Goal: Task Accomplishment & Management: Manage account settings

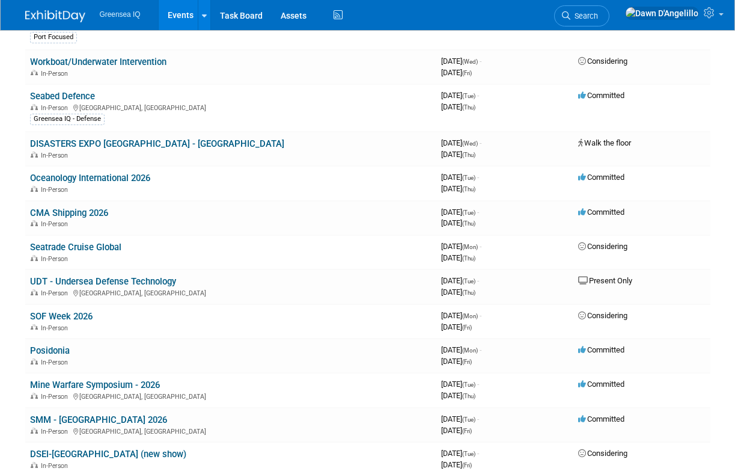
scroll to position [505, 0]
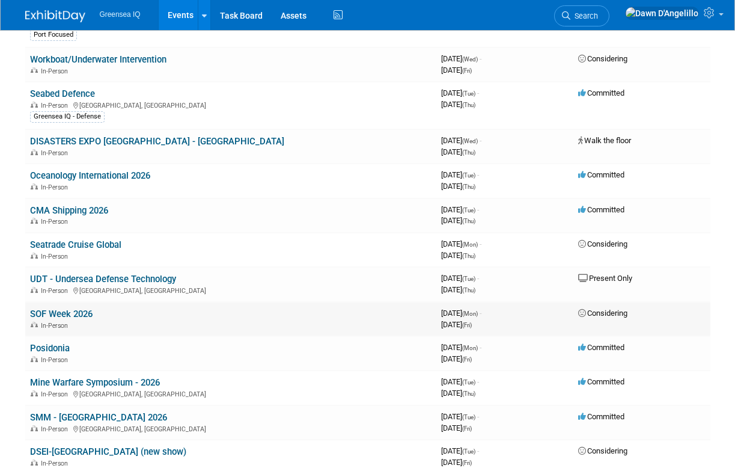
click at [75, 313] on link "SOF Week 2026" at bounding box center [61, 313] width 63 height 11
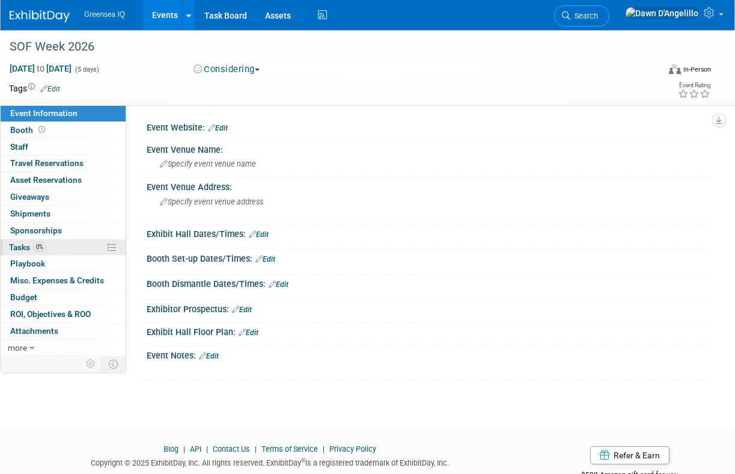
click at [23, 246] on span "Tasks 0%" at bounding box center [27, 247] width 37 height 10
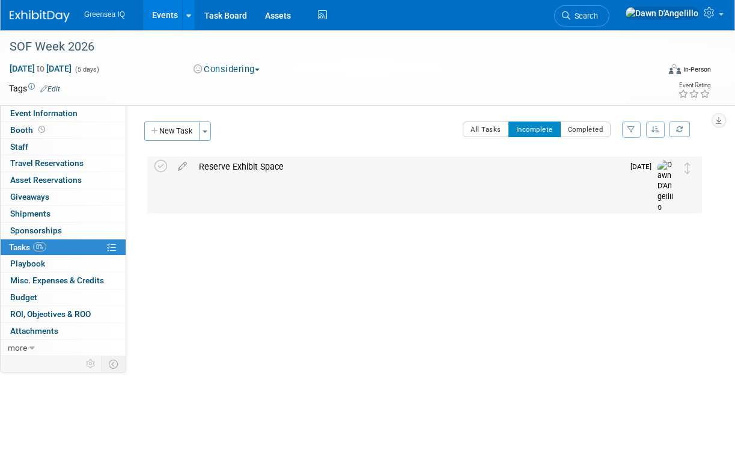
click at [233, 165] on div "Reserve Exhibit Space" at bounding box center [408, 166] width 430 height 20
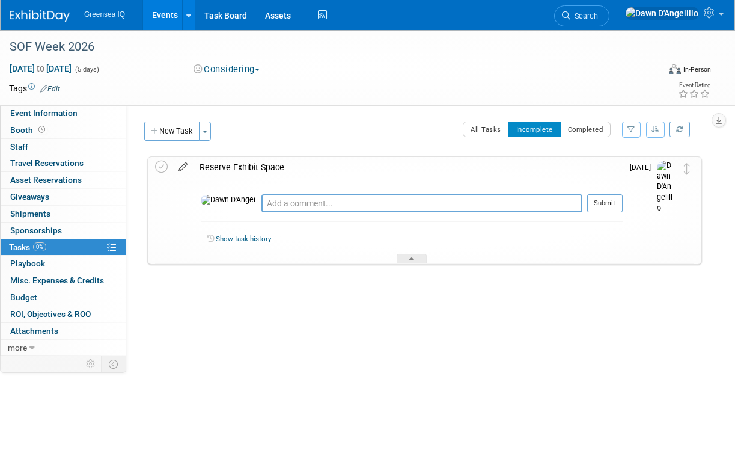
click at [182, 166] on icon at bounding box center [183, 164] width 21 height 15
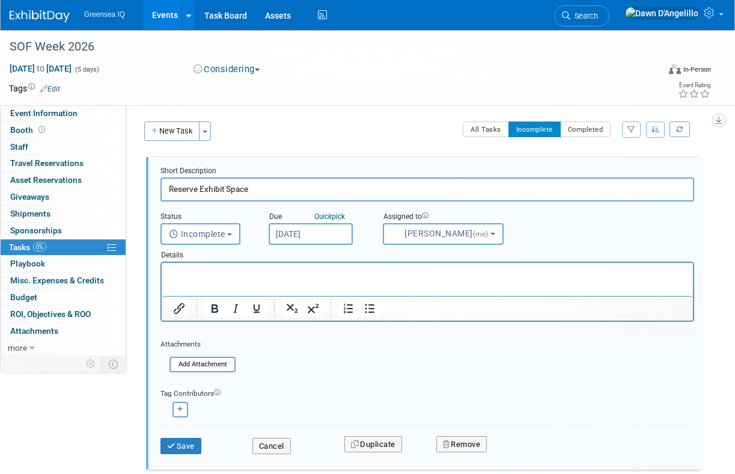
drag, startPoint x: 170, startPoint y: 188, endPoint x: 198, endPoint y: 192, distance: 28.5
click at [198, 192] on input "Reserve Exhibit Space" at bounding box center [428, 188] width 534 height 23
click at [267, 188] on input "Submit Exhibit Space" at bounding box center [428, 188] width 534 height 23
type input "Submit Exhibit Space intake form"
click at [188, 439] on button "Save" at bounding box center [181, 446] width 41 height 17
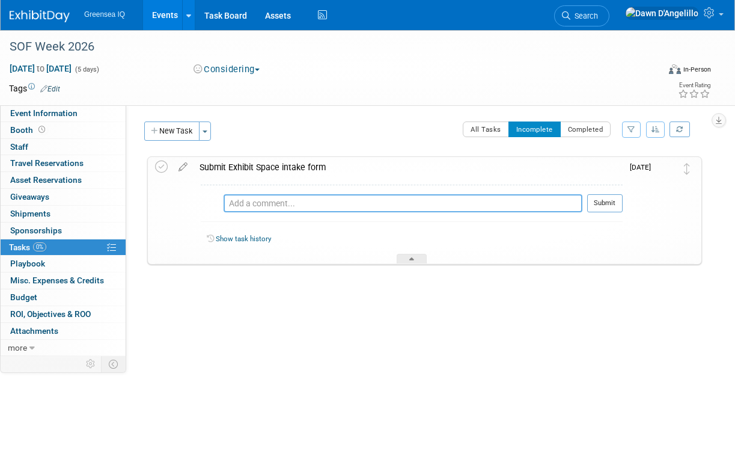
click at [289, 203] on textarea at bounding box center [403, 203] width 359 height 18
click at [301, 203] on textarea "Form Submitted on [DATE]" at bounding box center [421, 203] width 321 height 18
drag, startPoint x: 304, startPoint y: 203, endPoint x: 375, endPoint y: 204, distance: 70.9
click at [375, 204] on textarea "Form Submitted on [DATE]" at bounding box center [421, 203] width 321 height 18
type textarea "Form Submitted on [DATE]"
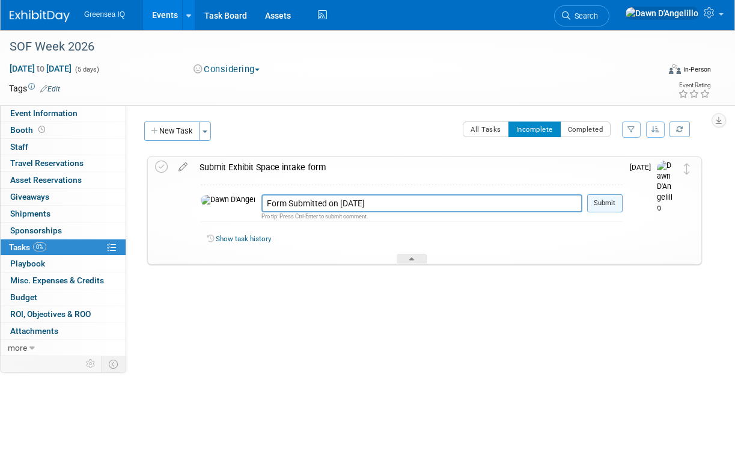
click at [613, 200] on button "Submit" at bounding box center [604, 203] width 35 height 18
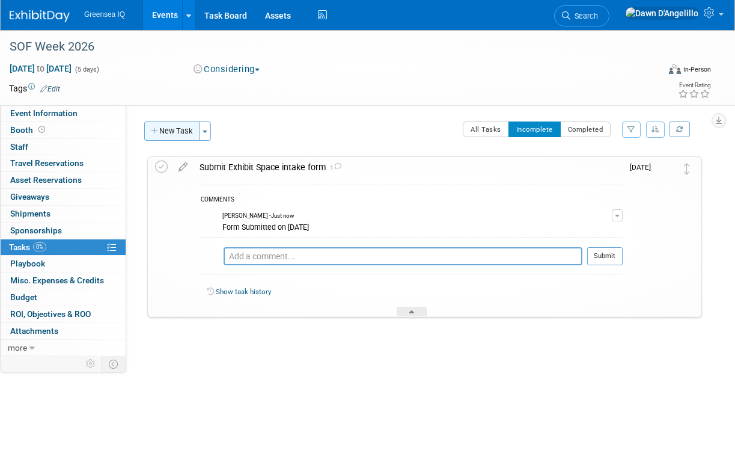
click at [184, 130] on button "New Task" at bounding box center [171, 130] width 55 height 19
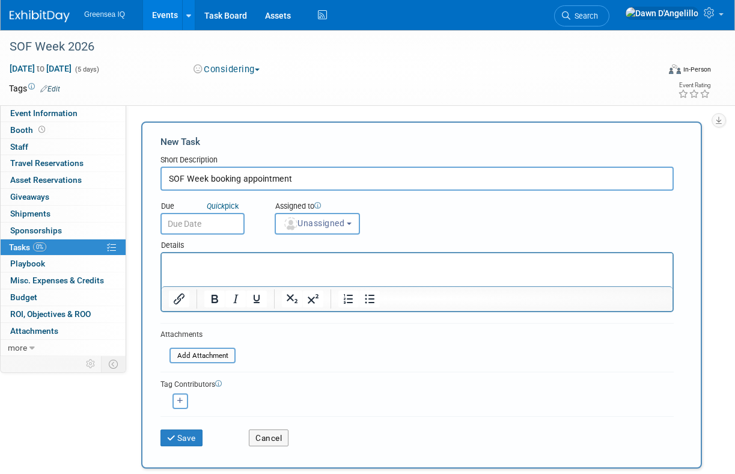
type input "SOF Week booking appointment"
click at [200, 220] on input "text" at bounding box center [203, 224] width 84 height 22
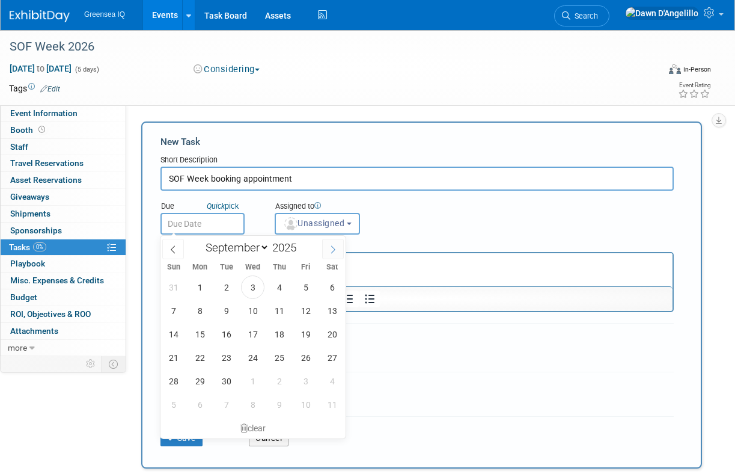
click at [335, 247] on icon at bounding box center [333, 249] width 8 height 8
select select "10"
click at [278, 313] on span "6" at bounding box center [279, 310] width 23 height 23
type input "[DATE]"
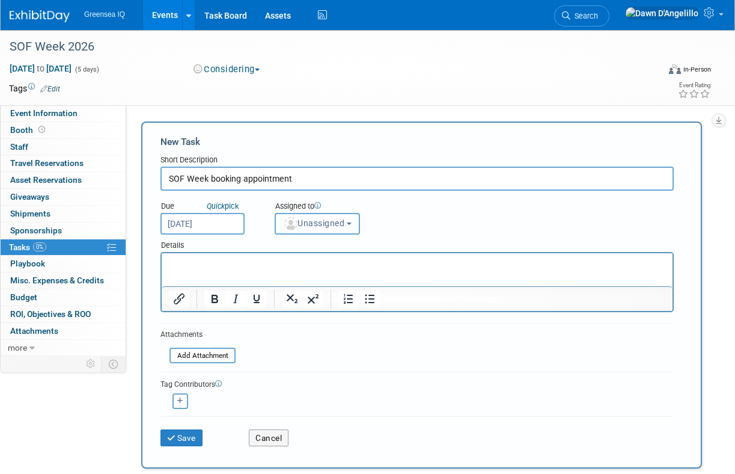
click at [323, 222] on span "Unassigned" at bounding box center [313, 223] width 61 height 10
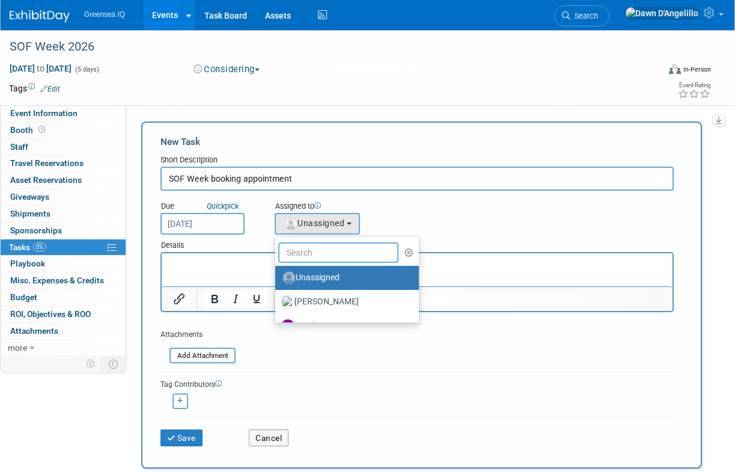
click at [317, 253] on input "text" at bounding box center [338, 252] width 120 height 20
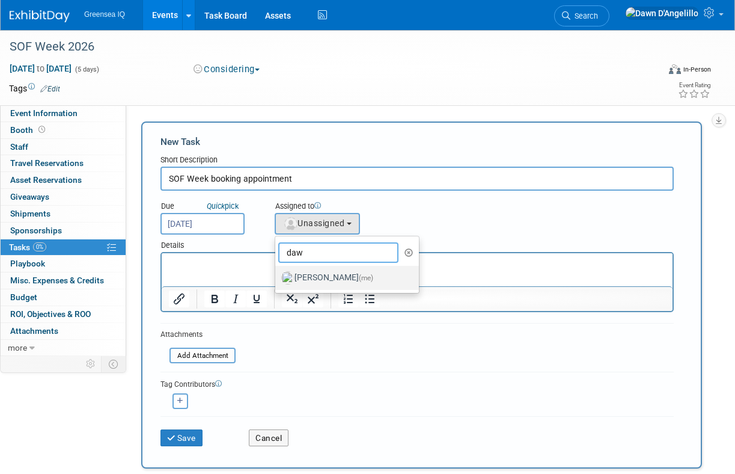
type input "daw"
click at [318, 277] on label "[PERSON_NAME] (me)" at bounding box center [344, 277] width 126 height 19
click at [277, 277] on input "[PERSON_NAME] (me)" at bounding box center [273, 276] width 8 height 8
select select "f2a3ba02-18d0-4b14-88ea-a14c00a063e7"
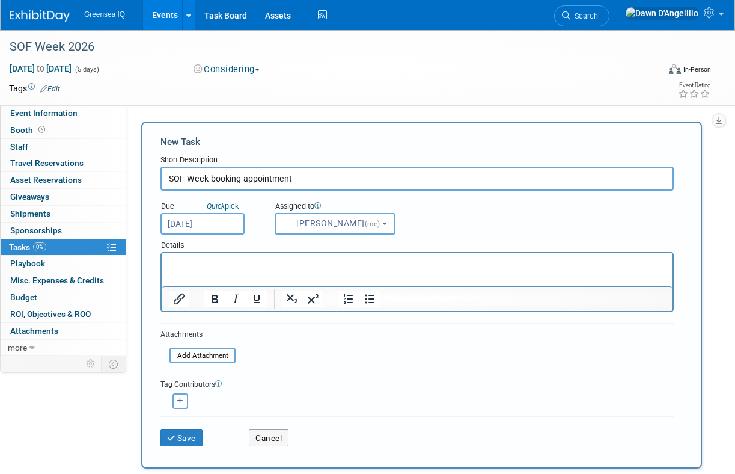
click at [214, 263] on p "Rich Text Area. Press ALT-0 for help." at bounding box center [417, 264] width 497 height 12
paste body "Rich Text Area. Press ALT-0 for help."
click at [296, 265] on p "[EMAIL_ADDRESS][PERSON_NAME][DOMAIN_NAME]" at bounding box center [417, 264] width 497 height 12
click at [205, 356] on input "file" at bounding box center [162, 356] width 143 height 14
click at [296, 262] on p "[EMAIL_ADDRESS][PERSON_NAME][DOMAIN_NAME]" at bounding box center [417, 270] width 497 height 24
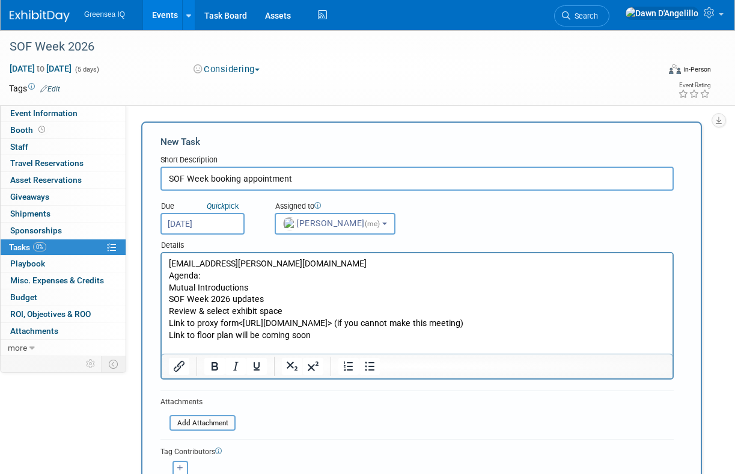
click at [331, 341] on p "Agenda: Mutual Introductions SOF Week 2026 updates Review & select exhibit spac…" at bounding box center [417, 306] width 497 height 72
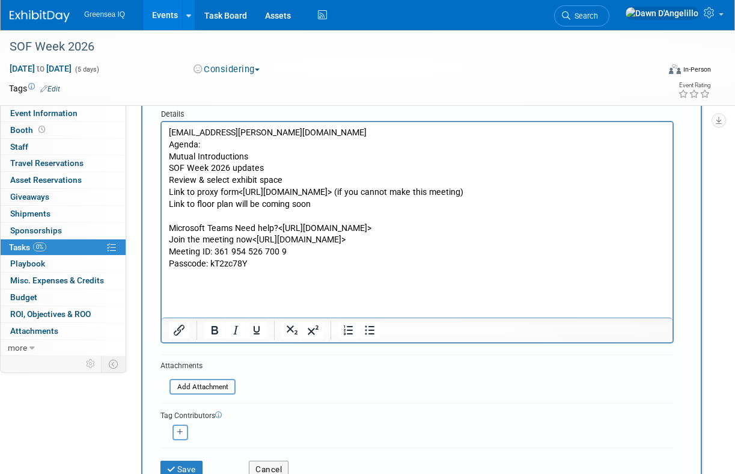
scroll to position [133, 0]
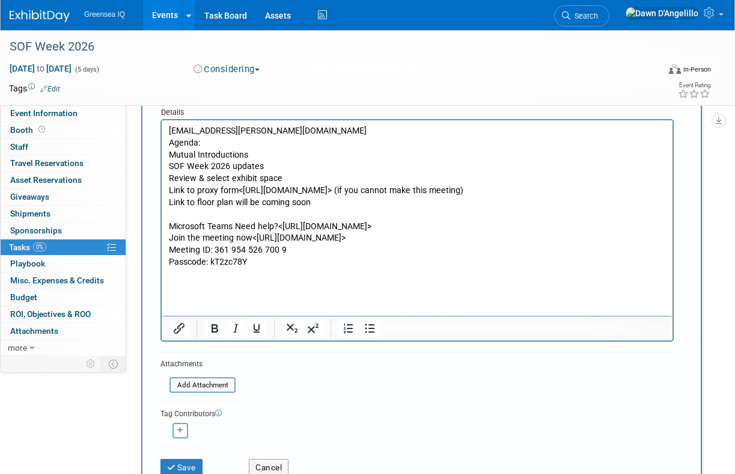
drag, startPoint x: 253, startPoint y: 251, endPoint x: 258, endPoint y: 287, distance: 36.5
click at [258, 268] on p "Microsoft Teams Need help?<[URL][DOMAIN_NAME]> Join the meeting now<[URL][DOMAI…" at bounding box center [417, 244] width 497 height 47
click at [178, 327] on icon "Insert/edit link" at bounding box center [179, 328] width 14 height 14
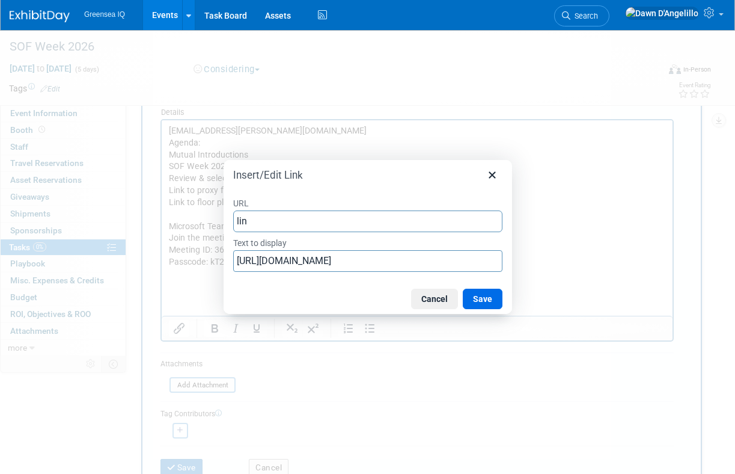
type input "link"
click at [486, 296] on button "Save" at bounding box center [483, 299] width 40 height 20
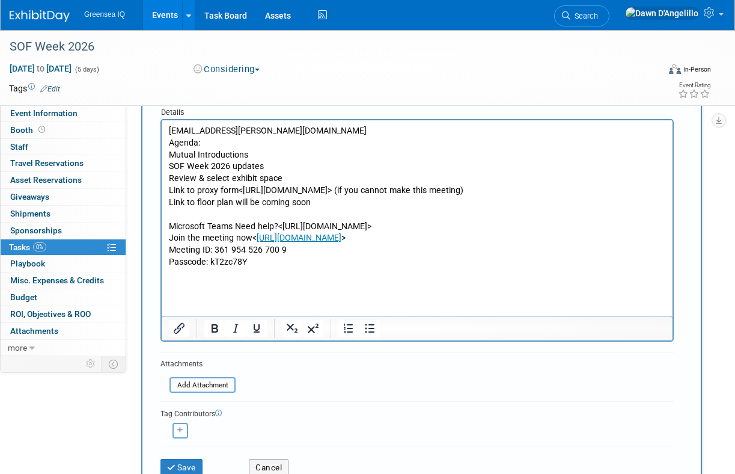
click at [349, 268] on p "Microsoft Teams Need help?<[URL][DOMAIN_NAME]> Join the meeting now< [URL][DOMA…" at bounding box center [417, 244] width 497 height 47
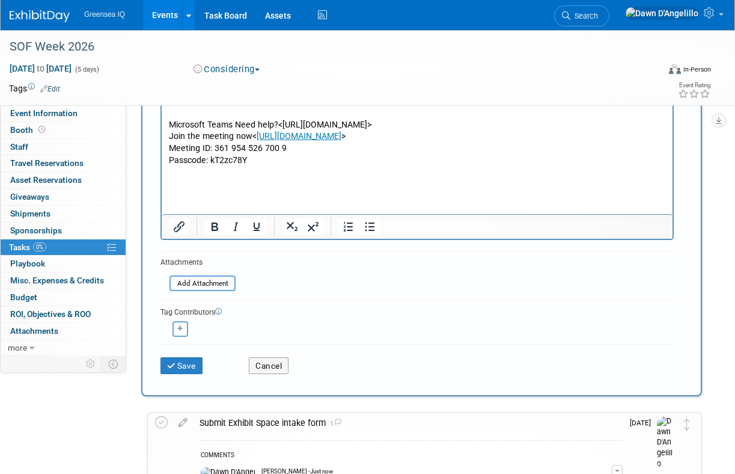
scroll to position [242, 0]
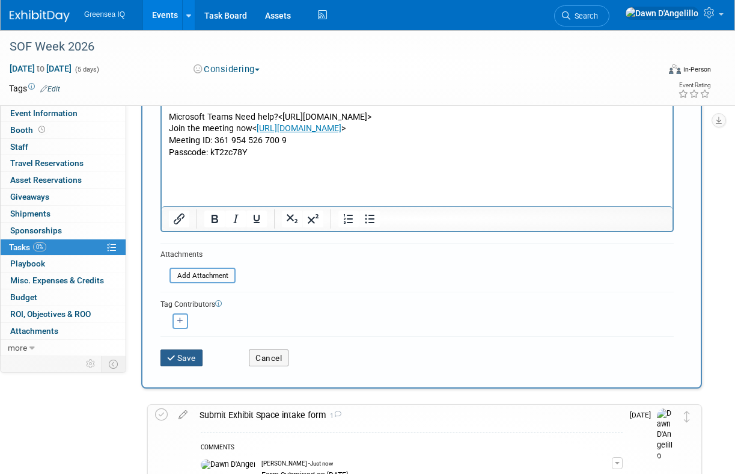
click at [183, 359] on button "Save" at bounding box center [182, 357] width 42 height 17
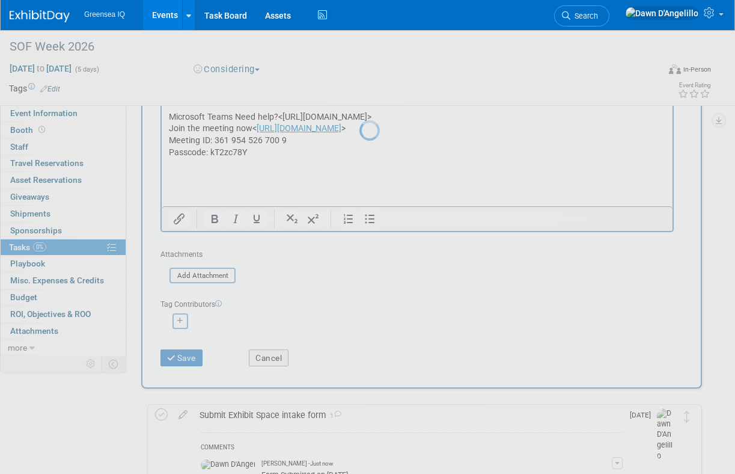
scroll to position [0, 0]
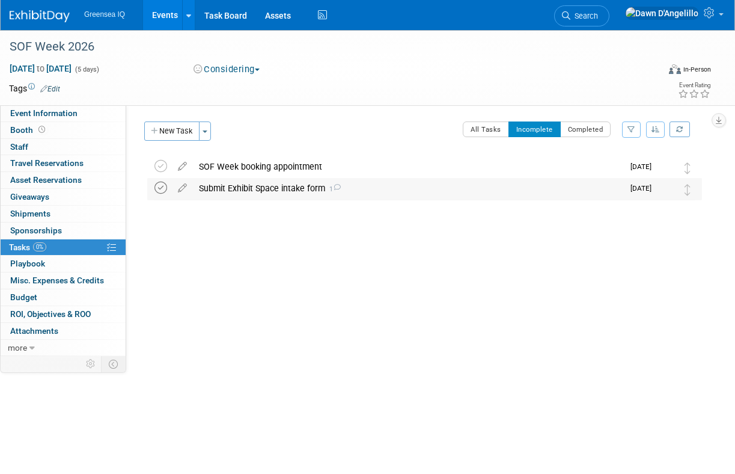
click at [161, 187] on icon at bounding box center [160, 188] width 13 height 13
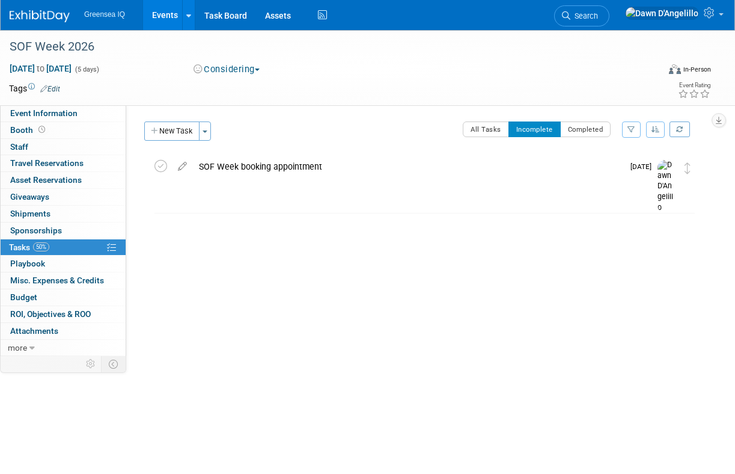
click at [257, 70] on button "Considering" at bounding box center [226, 69] width 75 height 13
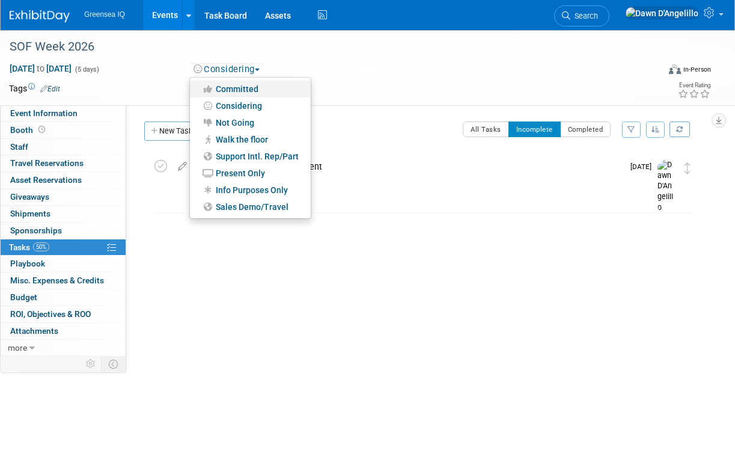
click at [251, 89] on link "Committed" at bounding box center [250, 89] width 121 height 17
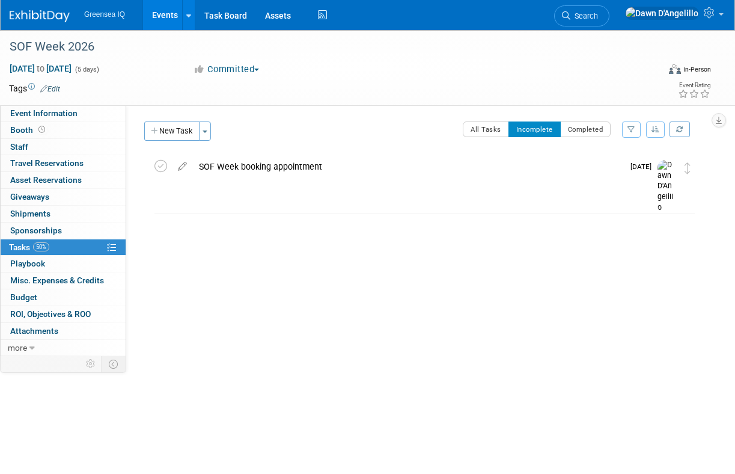
click at [259, 69] on span "button" at bounding box center [256, 70] width 5 height 2
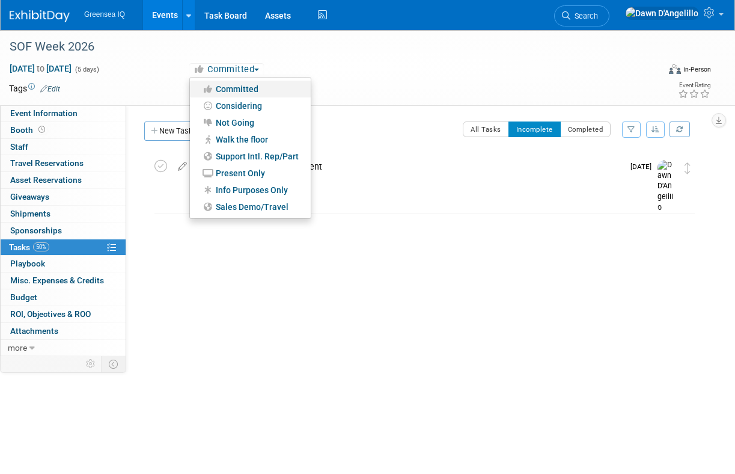
click at [254, 90] on link "Committed" at bounding box center [250, 89] width 121 height 17
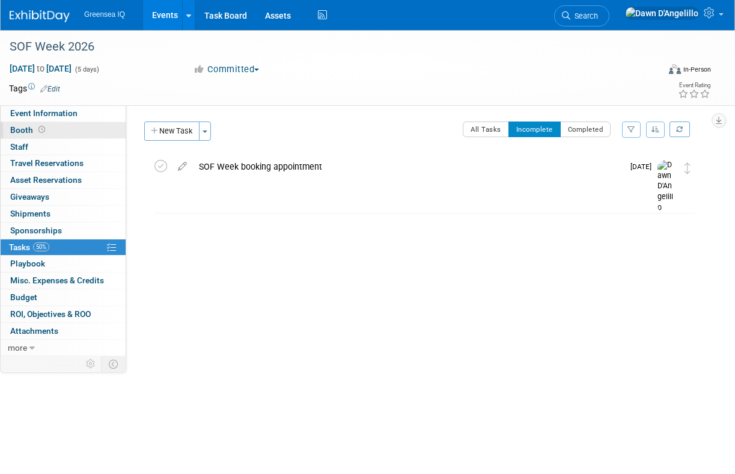
click at [61, 132] on link "Booth" at bounding box center [63, 130] width 125 height 16
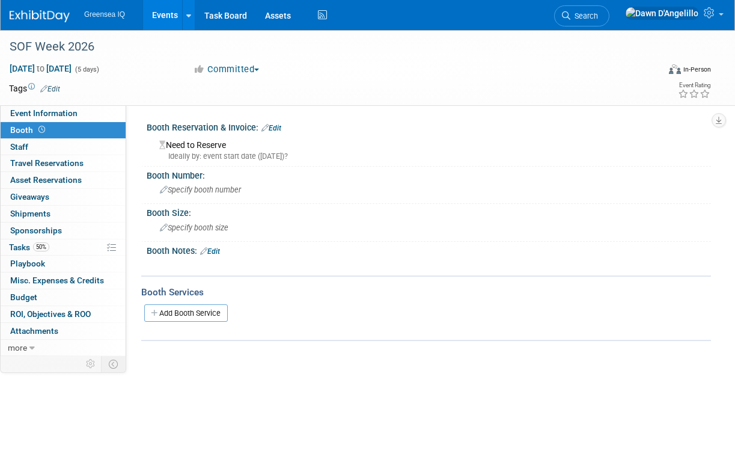
click at [275, 127] on link "Edit" at bounding box center [271, 128] width 20 height 8
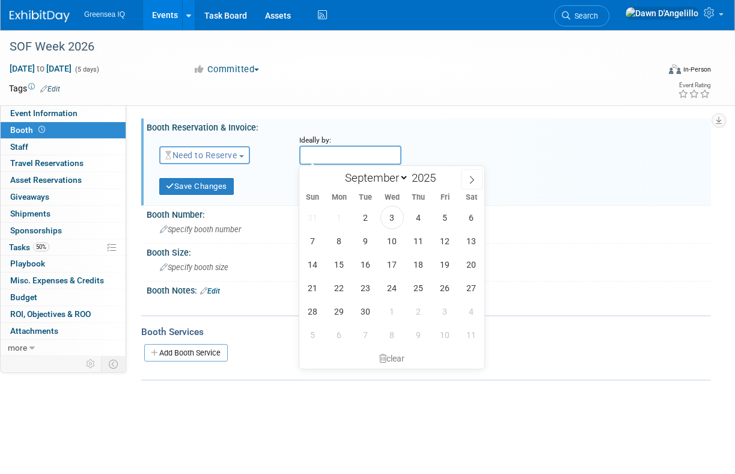
click at [312, 151] on input "text" at bounding box center [350, 154] width 102 height 19
click at [472, 178] on icon at bounding box center [472, 180] width 4 height 8
select select "10"
click at [421, 242] on span "6" at bounding box center [418, 240] width 23 height 23
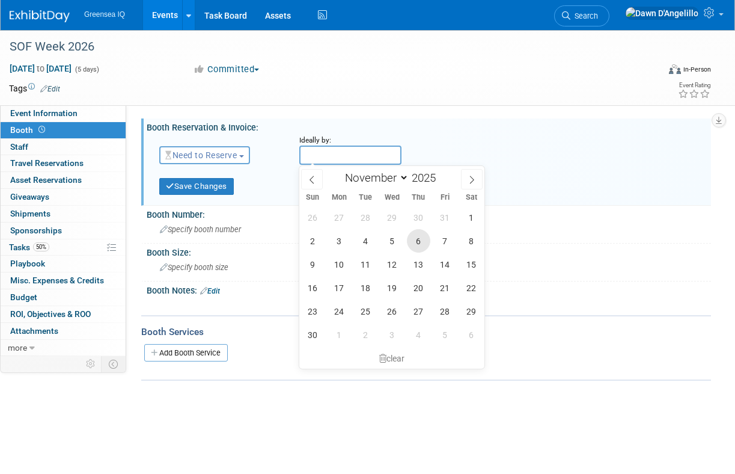
type input "[DATE]"
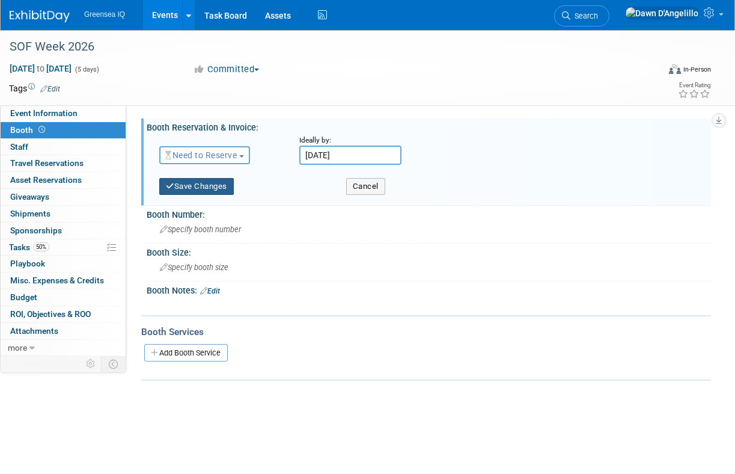
click at [215, 188] on button "Save Changes" at bounding box center [196, 186] width 75 height 17
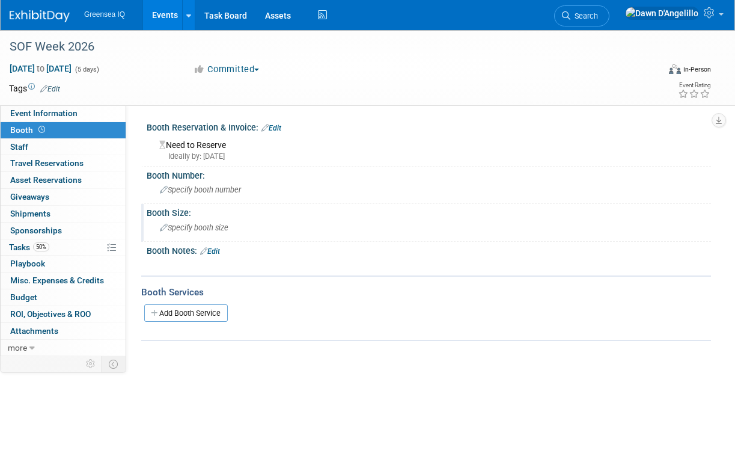
click at [195, 231] on span "Specify booth size" at bounding box center [194, 227] width 69 height 9
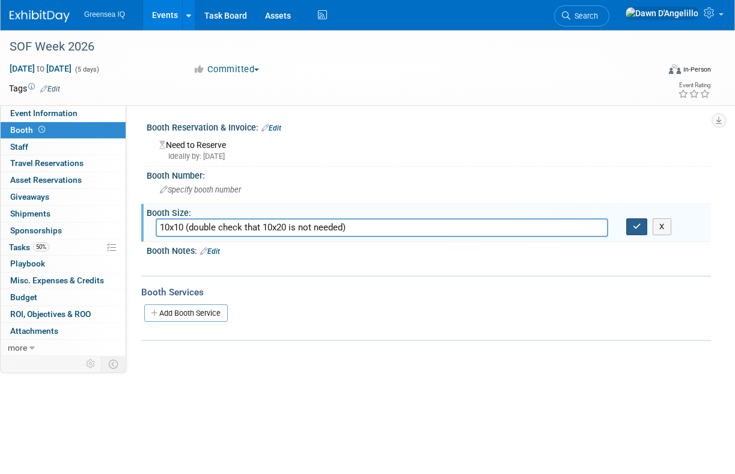
type input "10x10 (double check that 10x20 is not needed)"
click at [637, 228] on icon "button" at bounding box center [637, 226] width 8 height 8
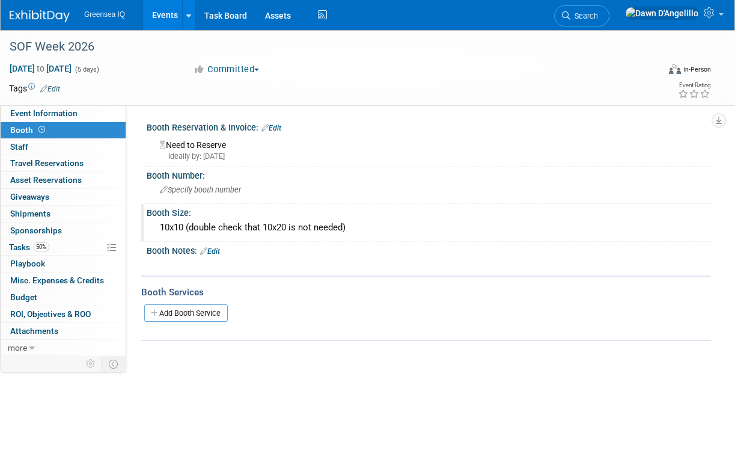
click at [218, 251] on link "Edit" at bounding box center [210, 251] width 20 height 8
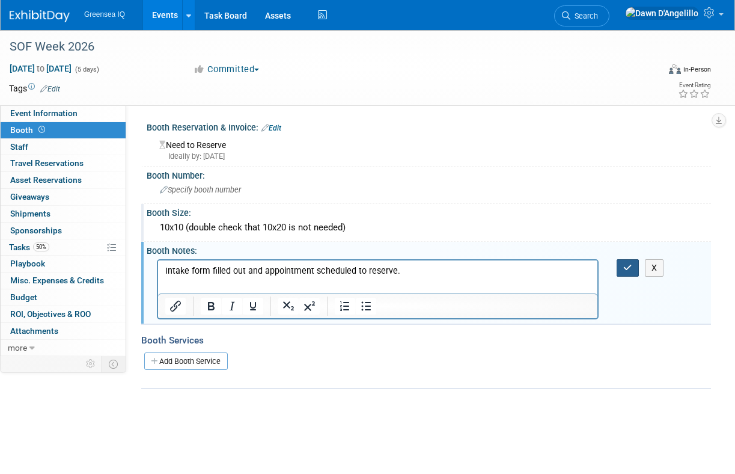
click at [628, 265] on icon "button" at bounding box center [627, 267] width 9 height 8
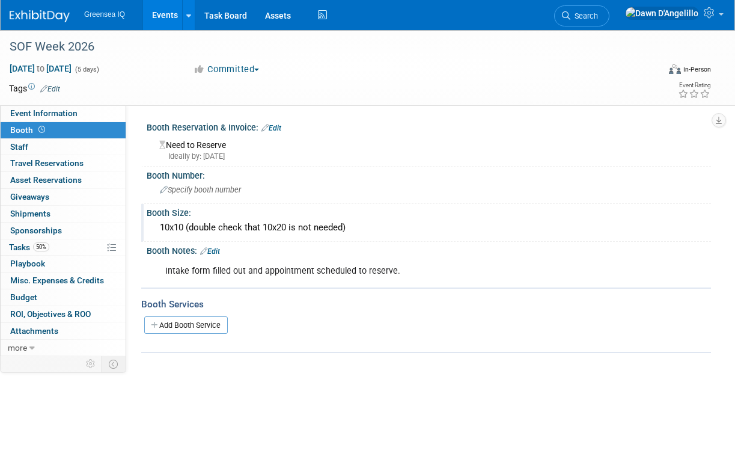
click at [168, 13] on link "Events" at bounding box center [165, 15] width 44 height 30
